Goal: Find specific page/section: Find specific page/section

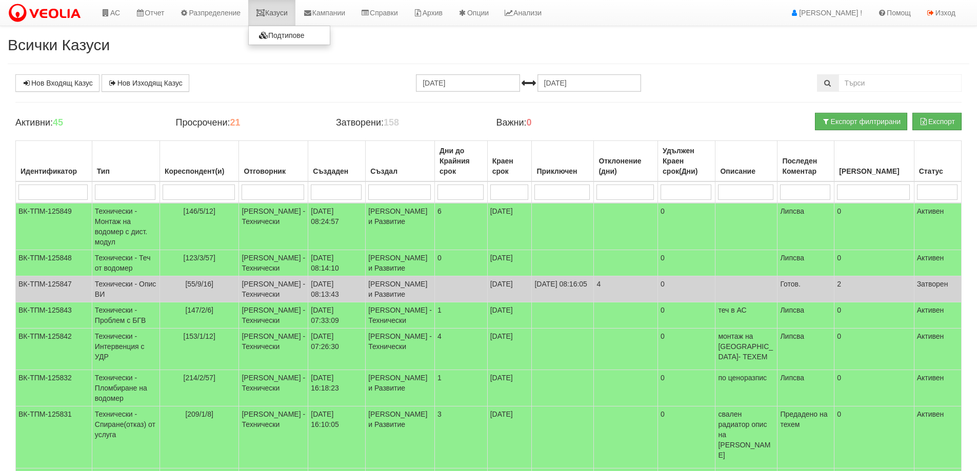
click at [278, 12] on link "Казуси" at bounding box center [271, 13] width 47 height 26
click at [289, 14] on link "Казуси" at bounding box center [271, 13] width 47 height 26
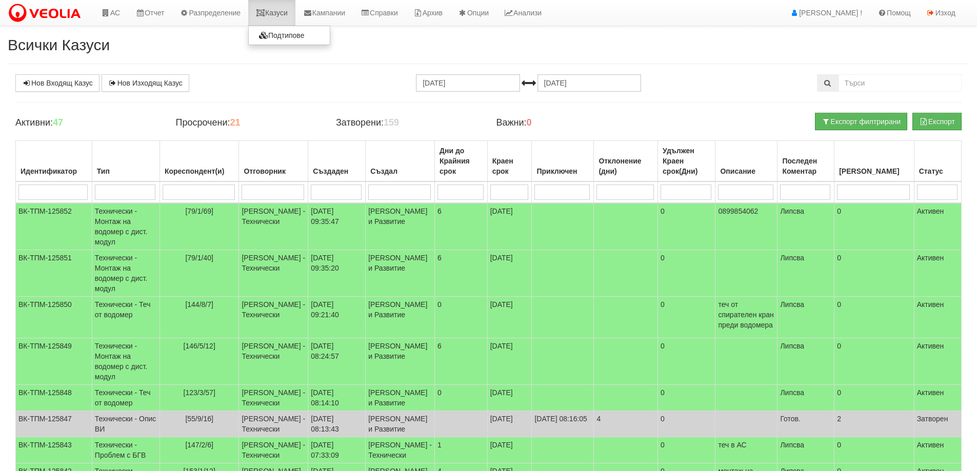
click at [277, 8] on link "Казуси" at bounding box center [271, 13] width 47 height 26
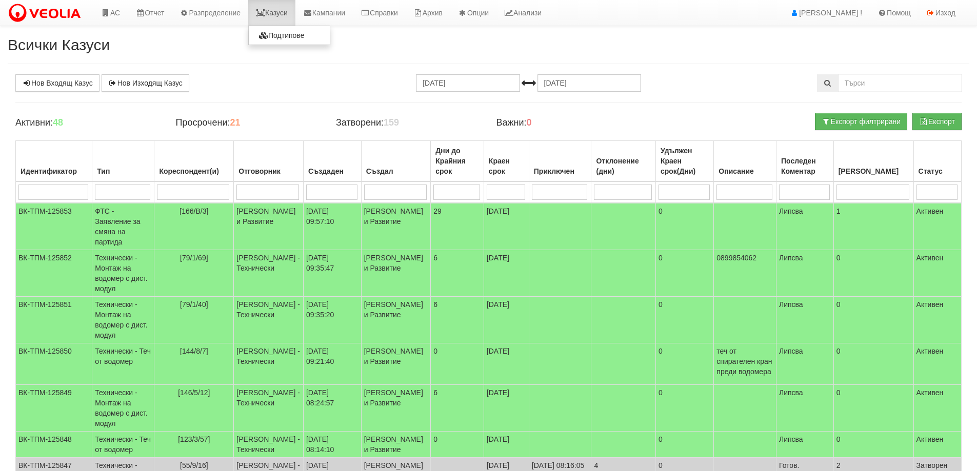
click at [282, 11] on link "Казуси" at bounding box center [271, 13] width 47 height 26
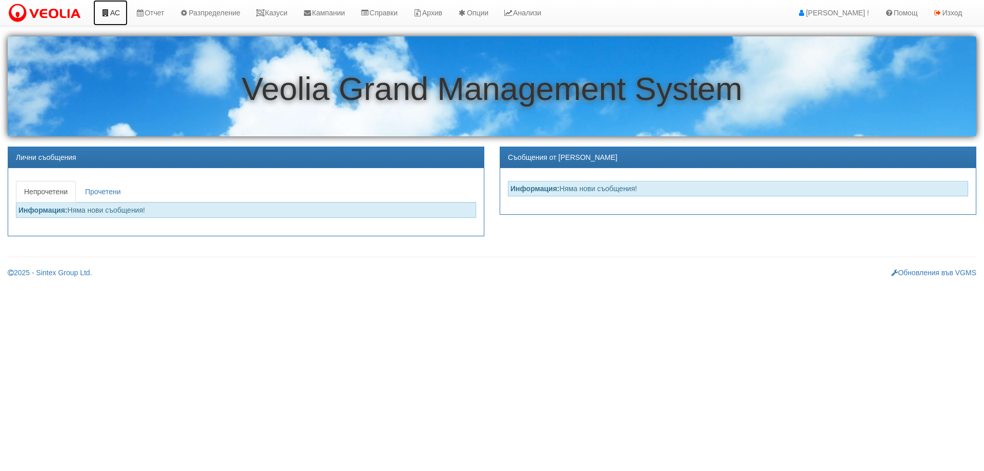
click at [112, 11] on link "АС" at bounding box center [110, 13] width 34 height 26
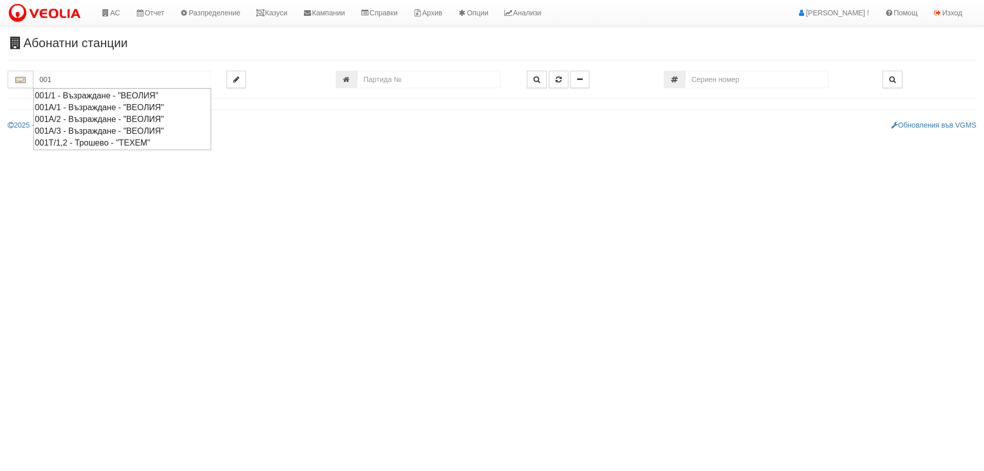
click at [152, 95] on div "001/1 - Възраждане - "ВЕОЛИЯ"" at bounding box center [122, 96] width 175 height 12
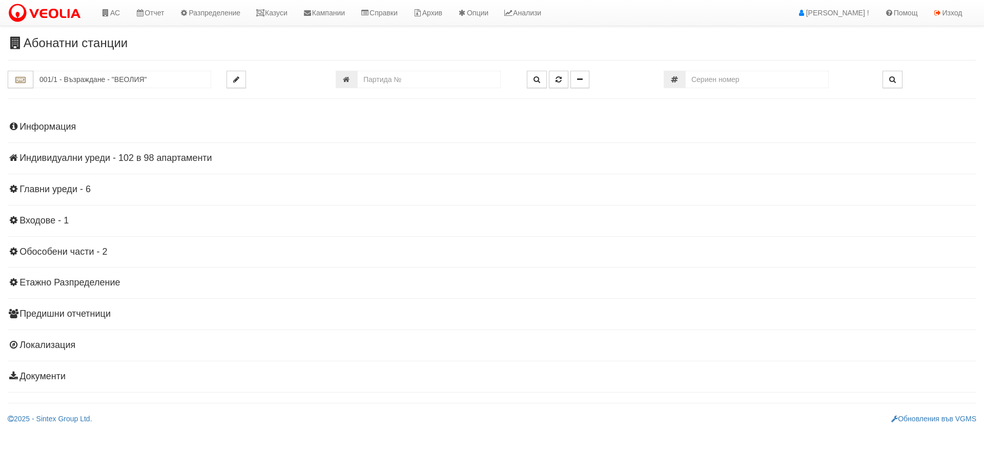
click at [86, 158] on h4 "Индивидуални уреди - 102 в 98 апартаменти" at bounding box center [492, 158] width 969 height 10
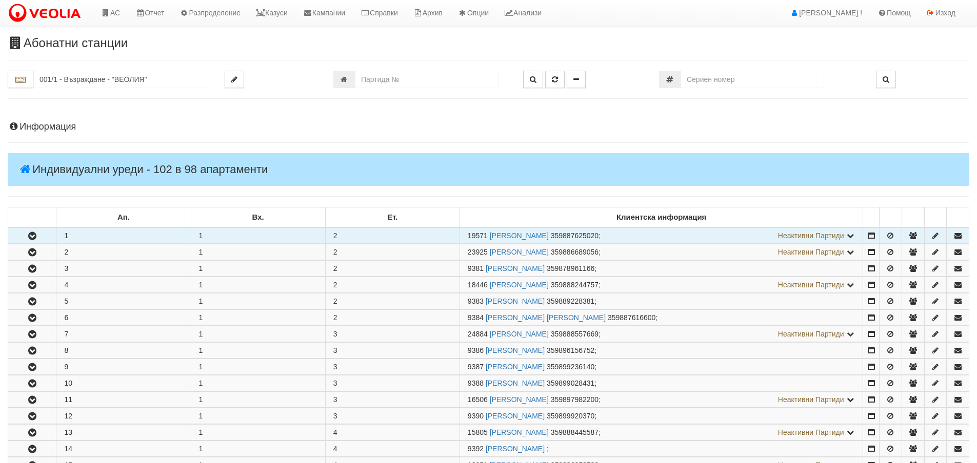
click at [24, 237] on button "button" at bounding box center [32, 235] width 48 height 15
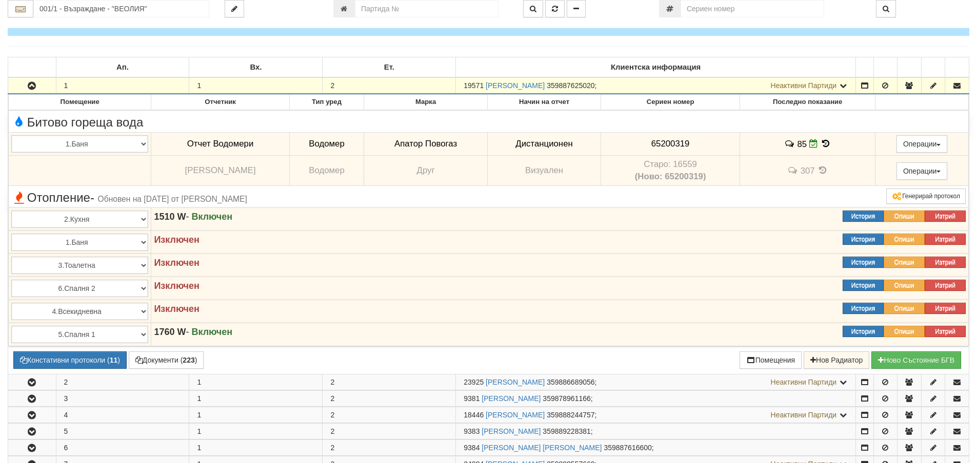
scroll to position [154, 0]
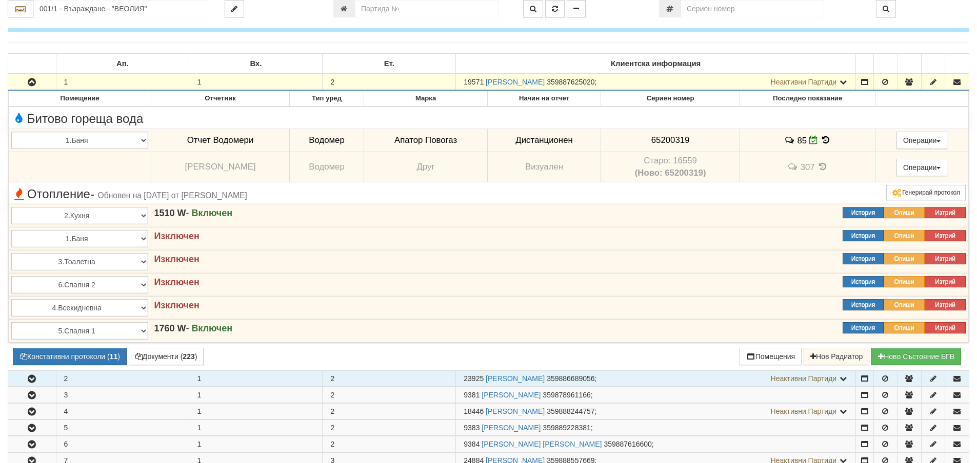
click at [47, 379] on button "button" at bounding box center [32, 378] width 48 height 15
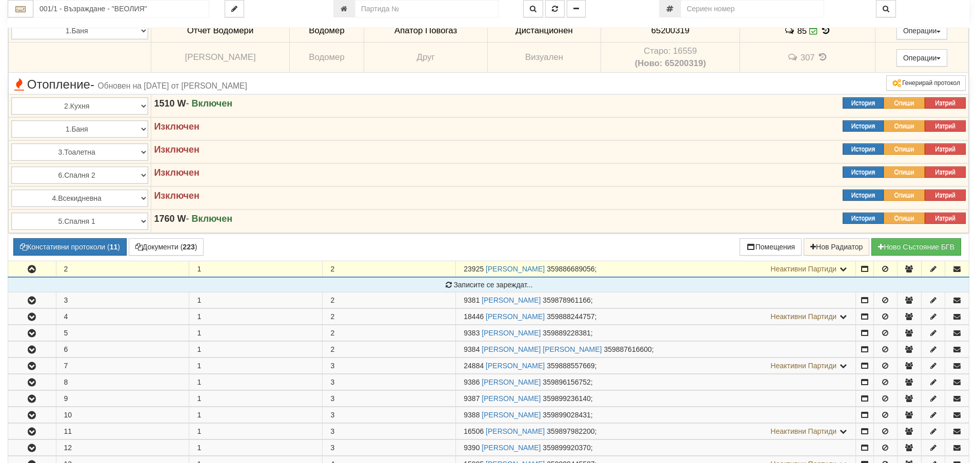
scroll to position [410, 0]
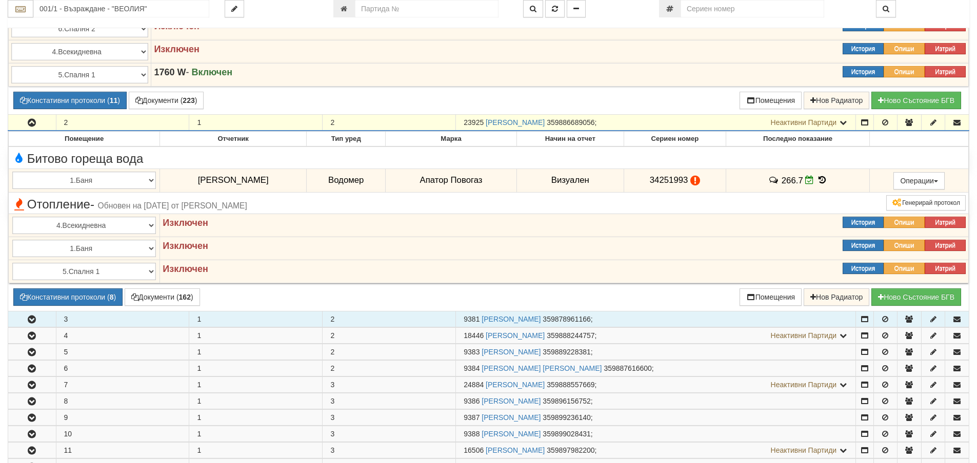
click at [38, 327] on button "button" at bounding box center [32, 319] width 48 height 15
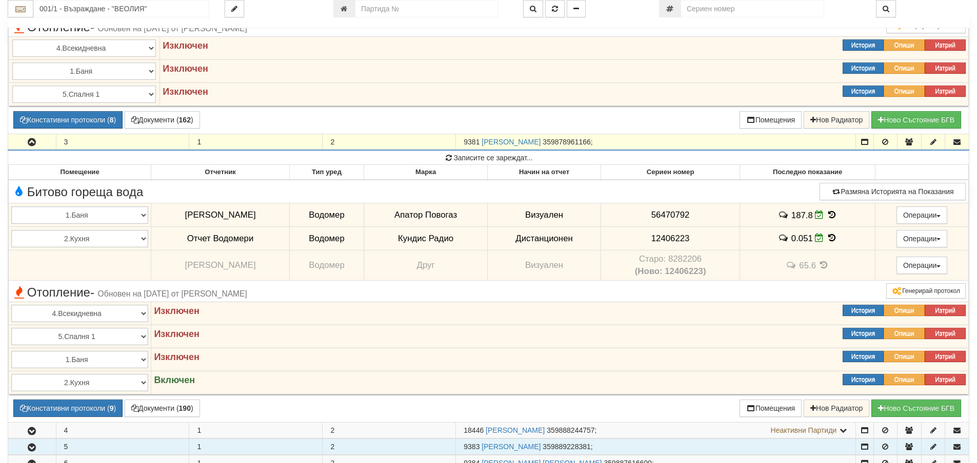
scroll to position [615, 0]
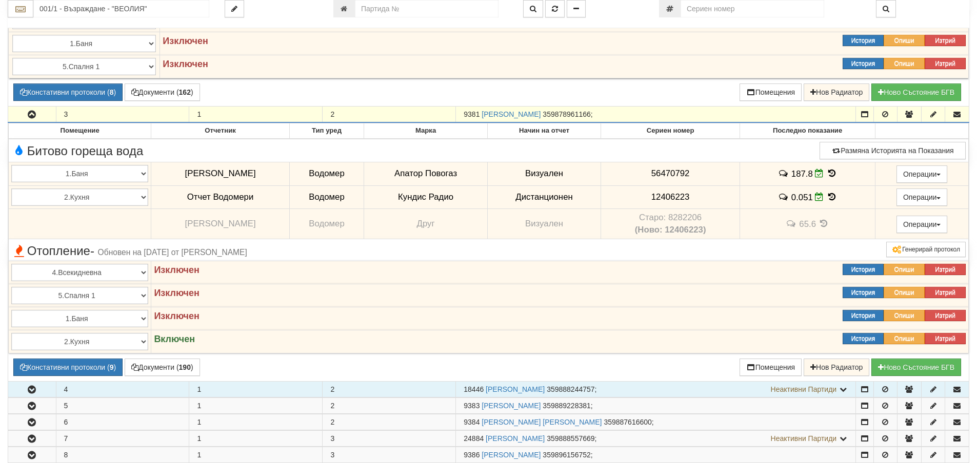
click at [44, 386] on button "button" at bounding box center [32, 389] width 48 height 15
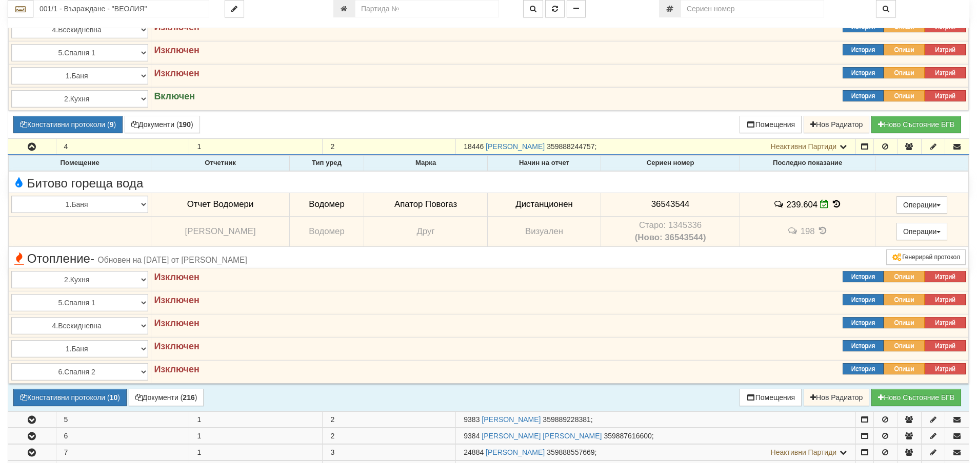
scroll to position [1025, 0]
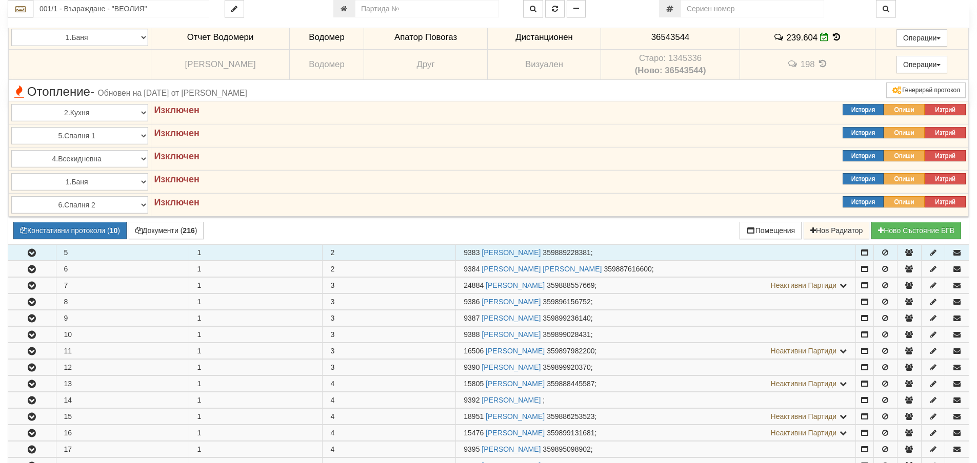
click at [38, 256] on button "button" at bounding box center [32, 252] width 48 height 15
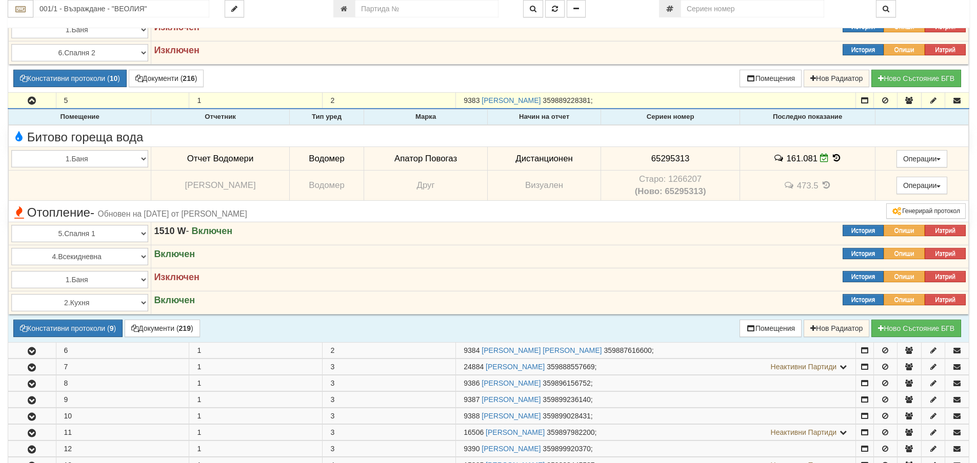
scroll to position [1179, 0]
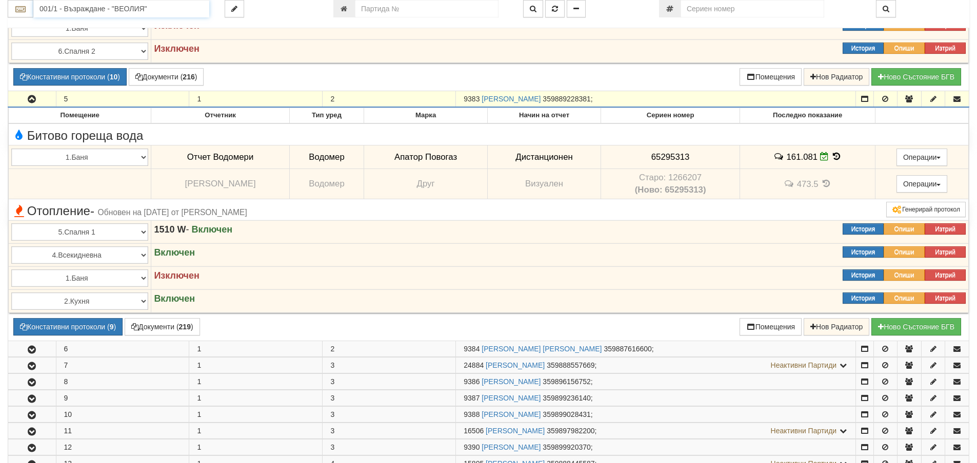
click at [113, 11] on input "001/1 - Възраждане - "ВЕОЛИЯ"" at bounding box center [121, 8] width 176 height 17
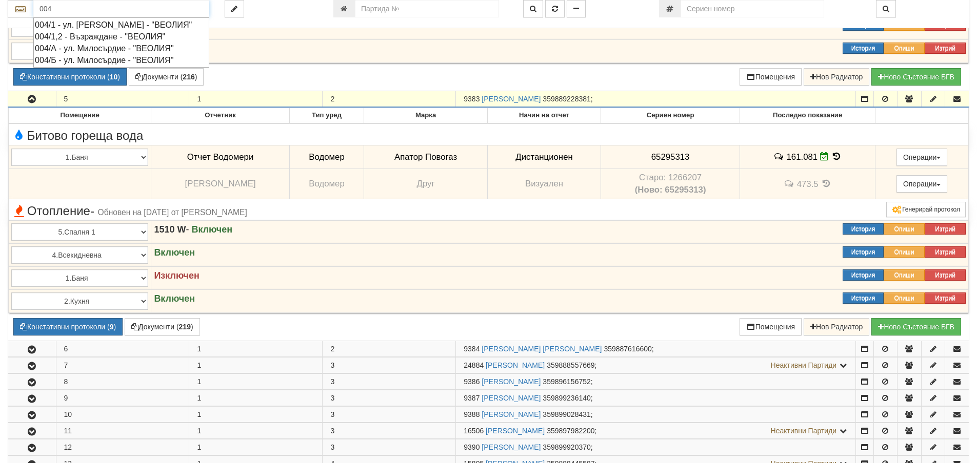
click at [129, 43] on div "004/1,2 - Възраждане - "ВЕОЛИЯ"" at bounding box center [121, 37] width 173 height 12
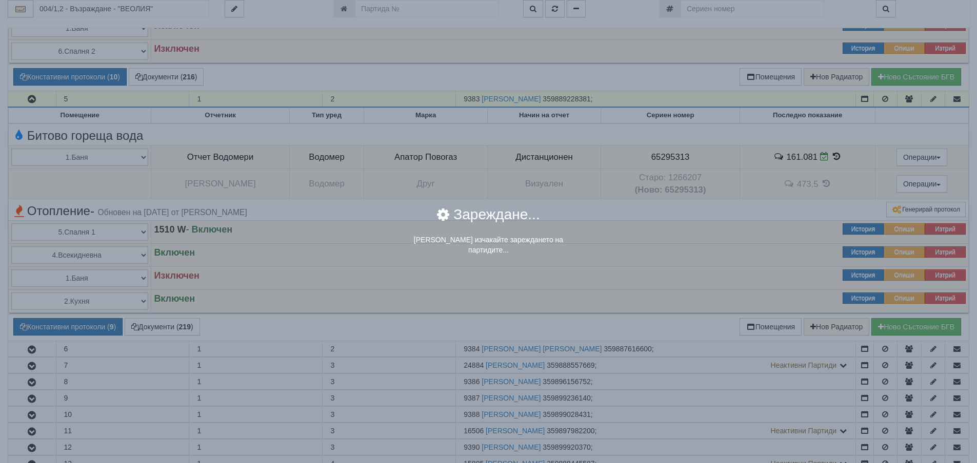
scroll to position [0, 0]
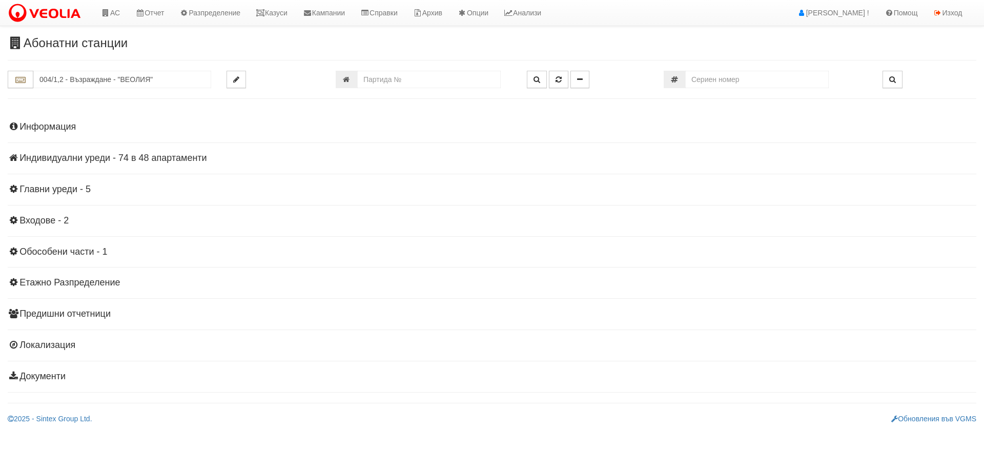
click at [124, 159] on h4 "Индивидуални уреди - 74 в 48 апартаменти" at bounding box center [492, 158] width 969 height 10
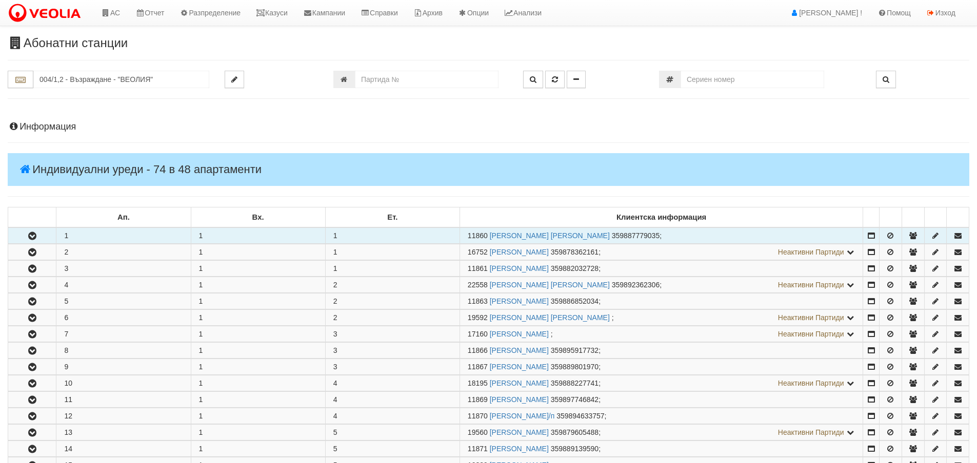
click at [48, 239] on button "button" at bounding box center [32, 235] width 48 height 15
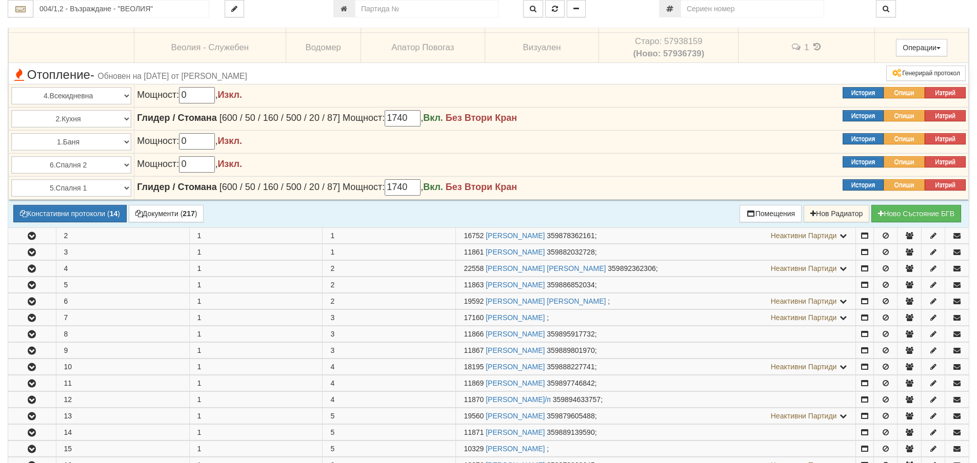
scroll to position [410, 0]
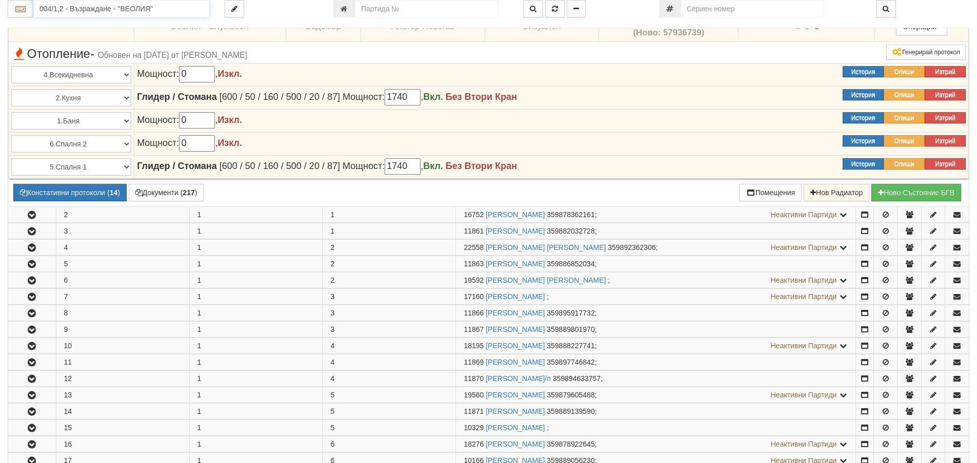
click at [154, 16] on input "004/1,2 - Възраждане - "ВЕОЛИЯ"" at bounding box center [121, 8] width 176 height 17
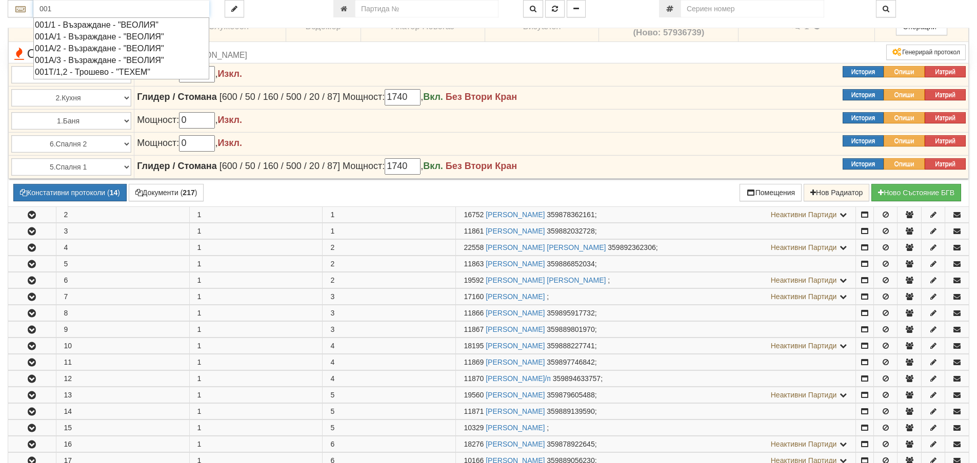
click at [151, 26] on div "001/1 - Възраждане - "ВЕОЛИЯ"" at bounding box center [121, 25] width 173 height 12
type input "001/1 - Възраждане - "ВЕОЛИЯ""
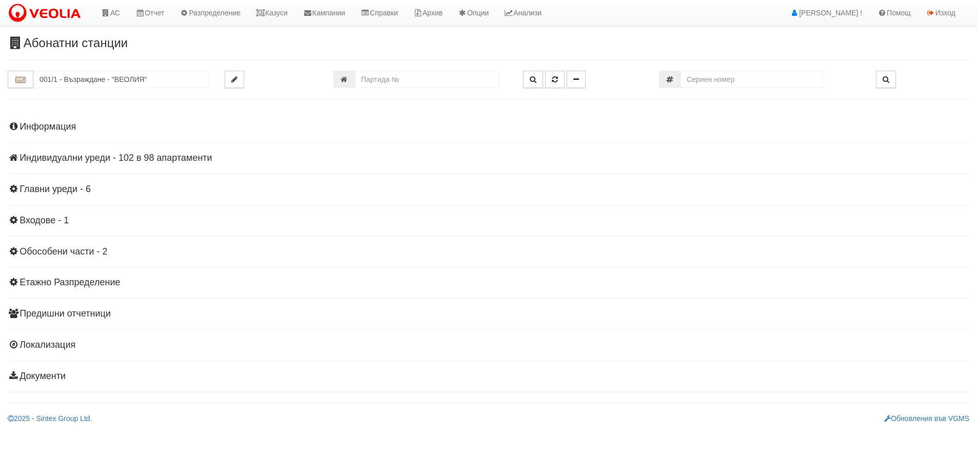
scroll to position [0, 0]
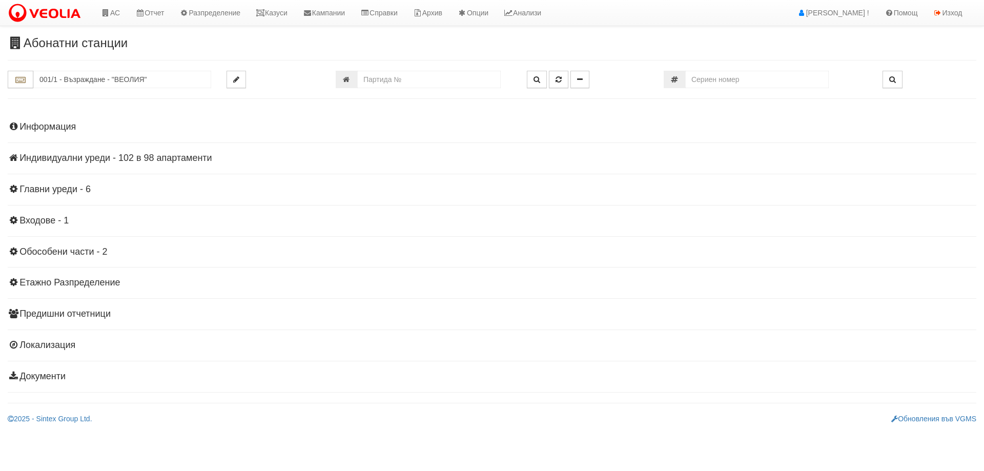
click at [91, 161] on h4 "Индивидуални уреди - 102 в 98 апартаменти" at bounding box center [492, 158] width 969 height 10
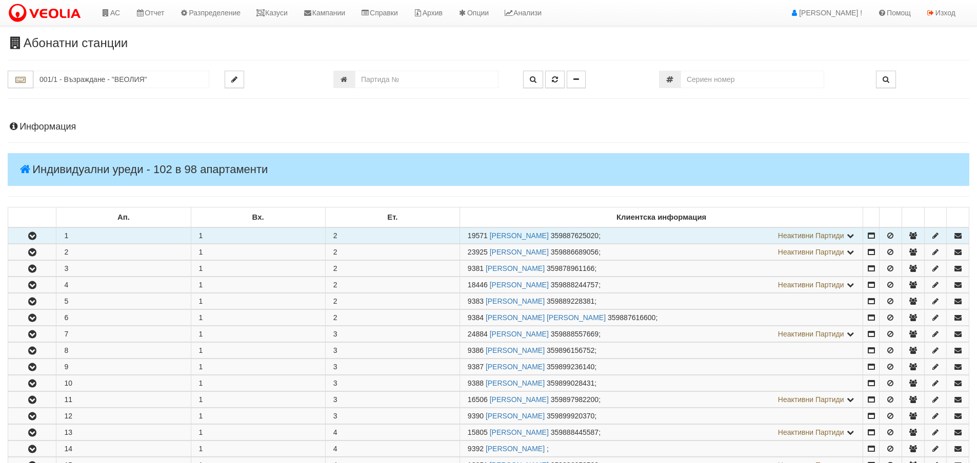
click at [42, 236] on button "button" at bounding box center [32, 235] width 48 height 15
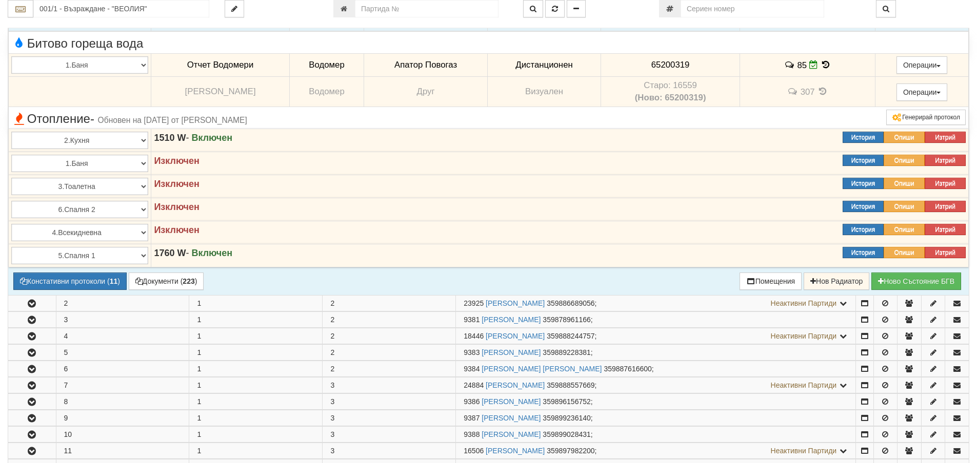
scroll to position [308, 0]
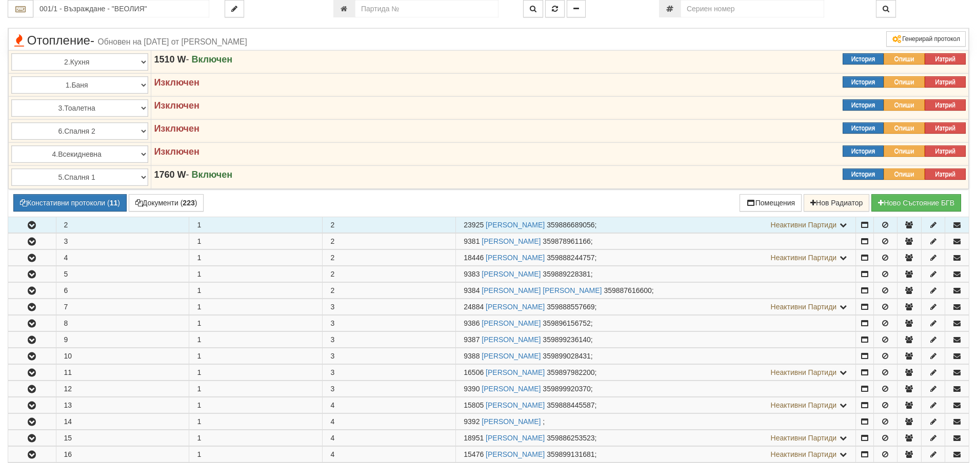
click at [41, 226] on button "button" at bounding box center [32, 224] width 48 height 15
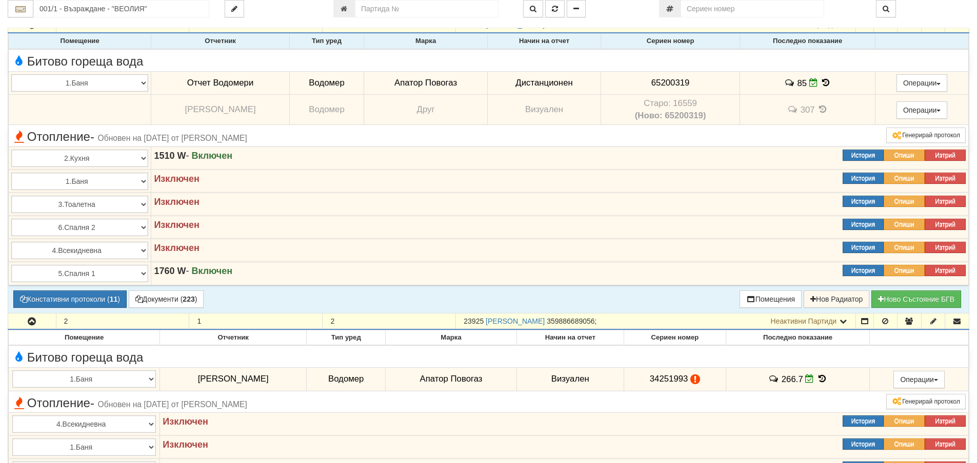
scroll to position [205, 0]
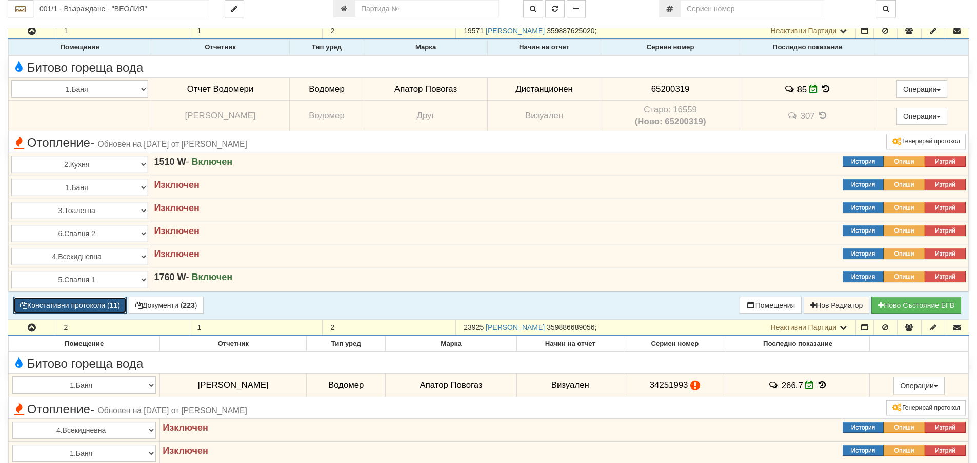
click at [84, 306] on button "Констативни протоколи ( 11 )" at bounding box center [69, 305] width 113 height 17
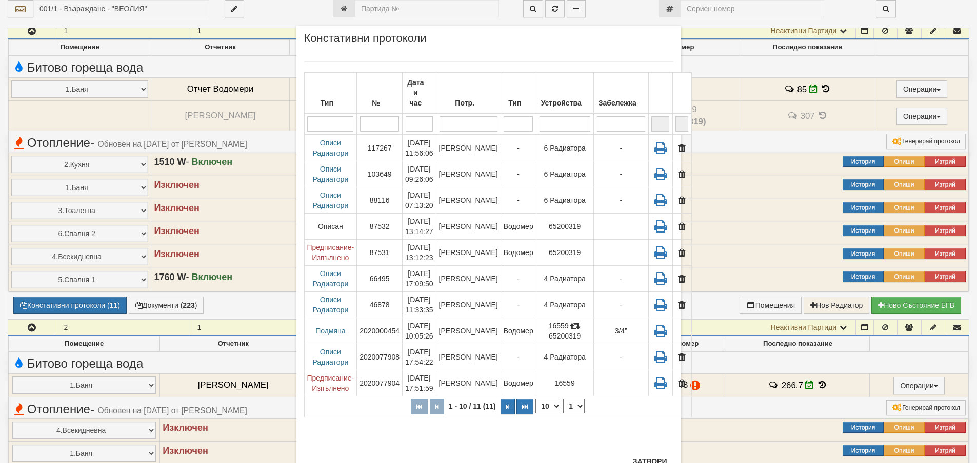
scroll to position [40, 0]
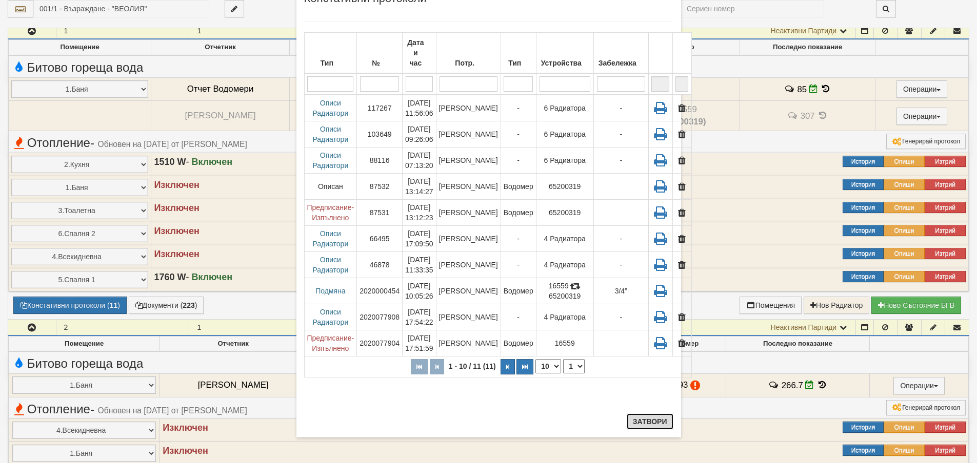
drag, startPoint x: 642, startPoint y: 419, endPoint x: 638, endPoint y: 416, distance: 5.5
click at [638, 416] on button "Затвори" at bounding box center [649, 422] width 47 height 16
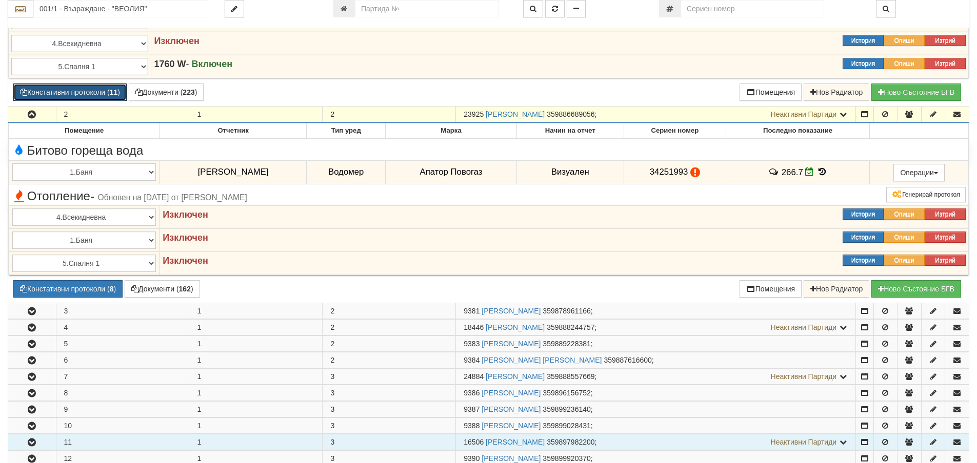
scroll to position [410, 0]
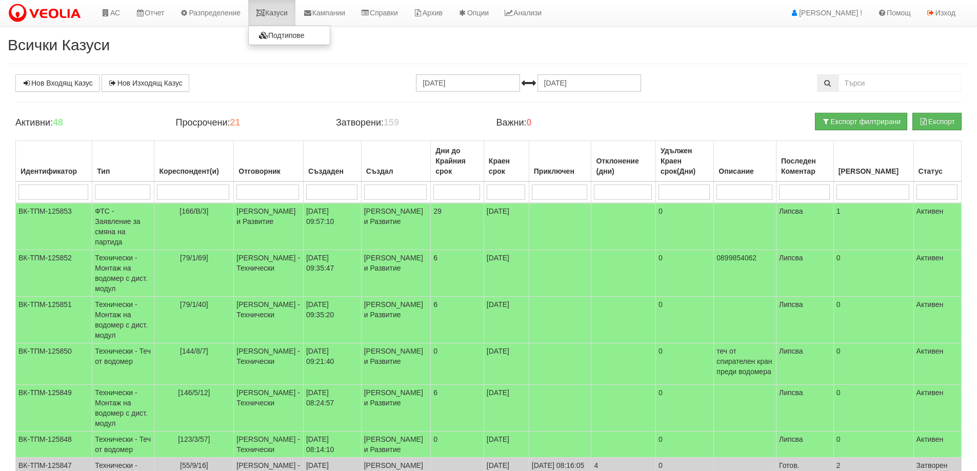
click at [281, 10] on link "Казуси" at bounding box center [271, 13] width 47 height 26
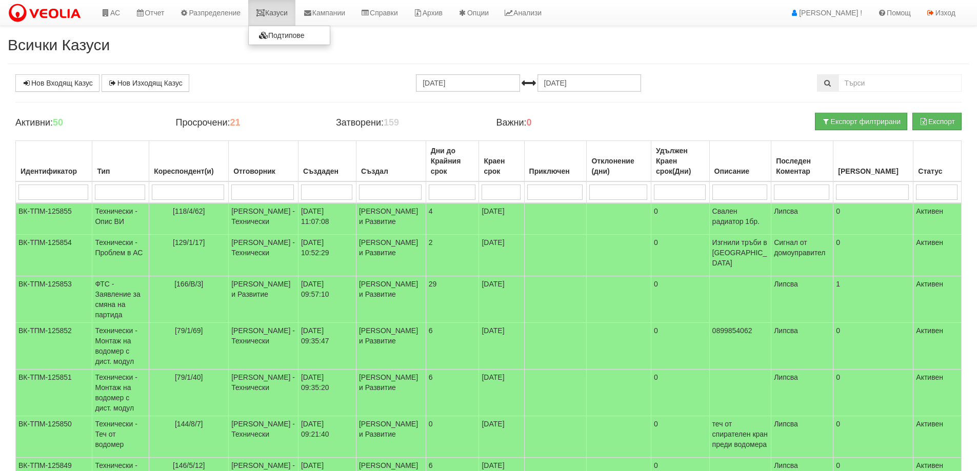
click at [281, 16] on link "Казуси" at bounding box center [271, 13] width 47 height 26
